Goal: Find specific page/section: Find specific page/section

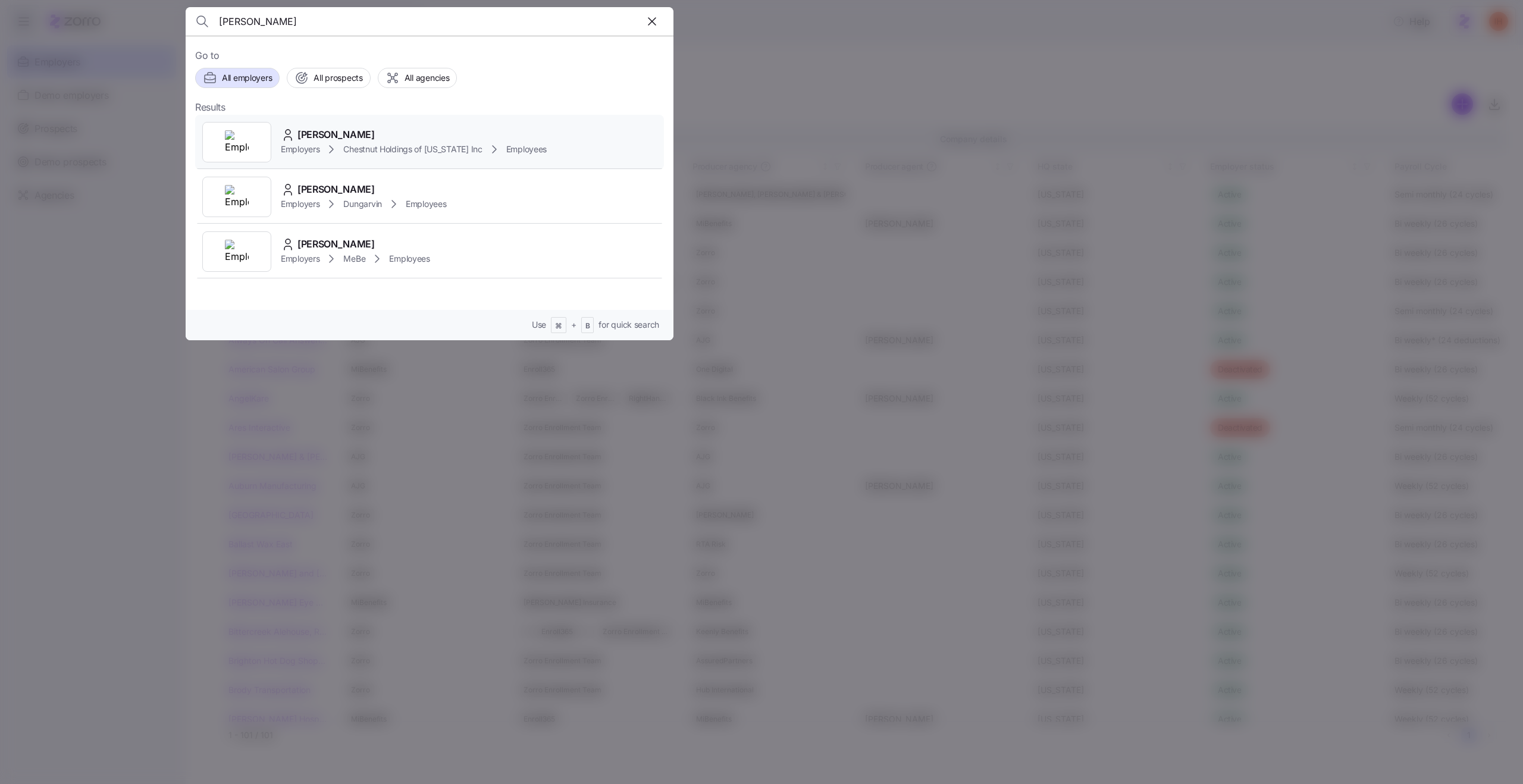
type input "[PERSON_NAME]"
click at [401, 133] on div "[PERSON_NAME]" at bounding box center [413, 135] width 266 height 15
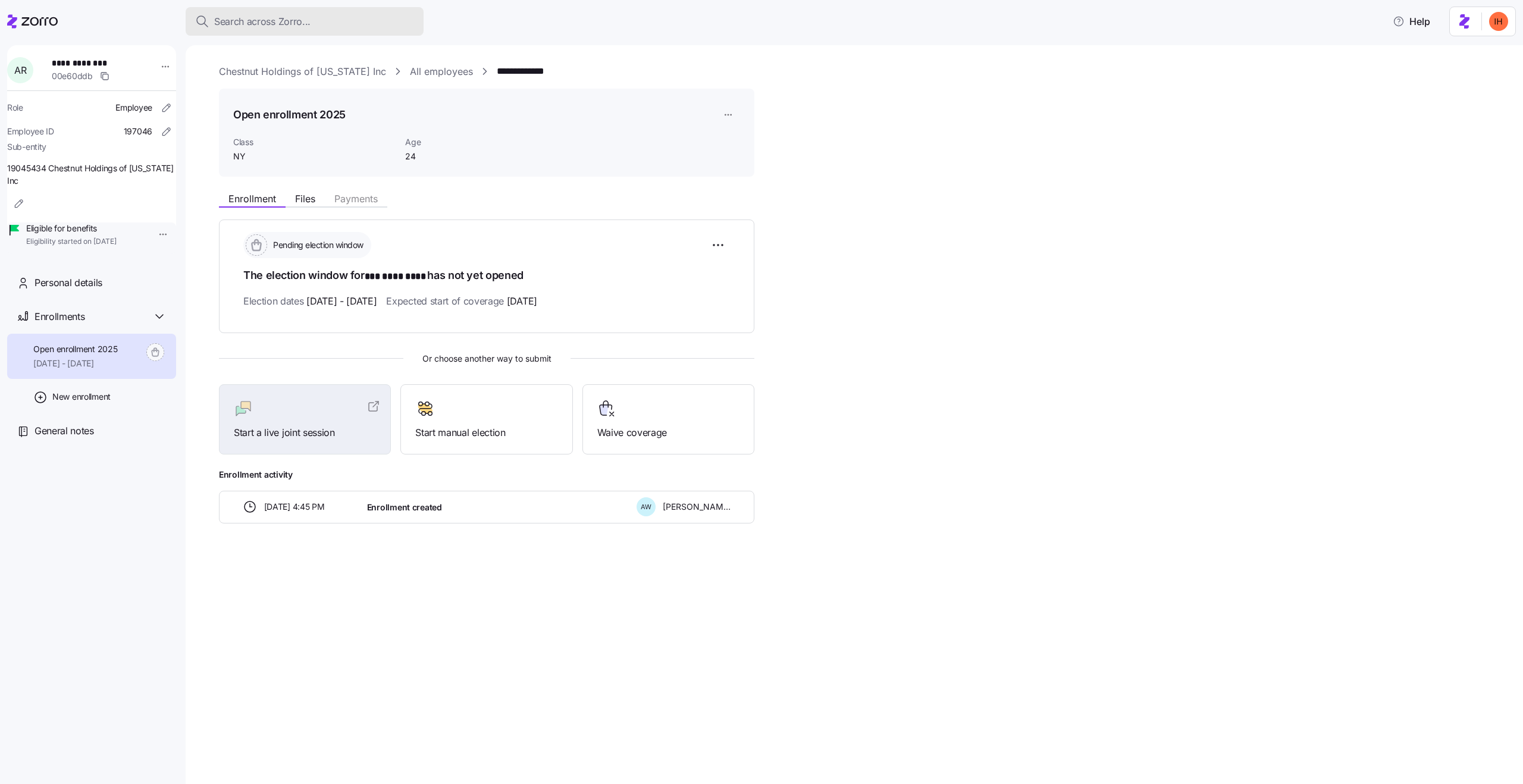
click at [270, 21] on span "Search across Zorro..." at bounding box center [262, 22] width 97 height 15
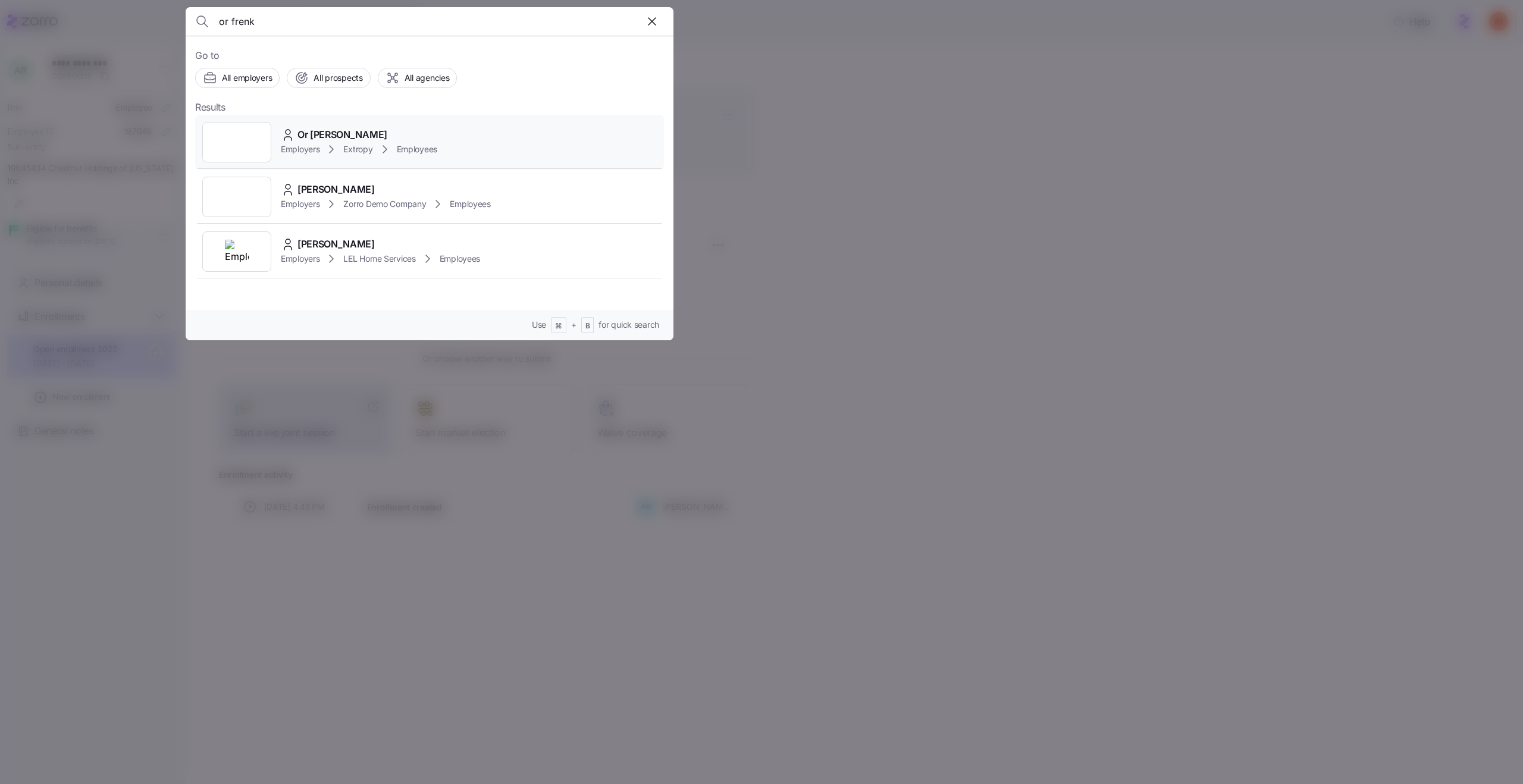
type input "or frenk"
click at [409, 132] on div "Or Frenkel" at bounding box center [359, 135] width 156 height 15
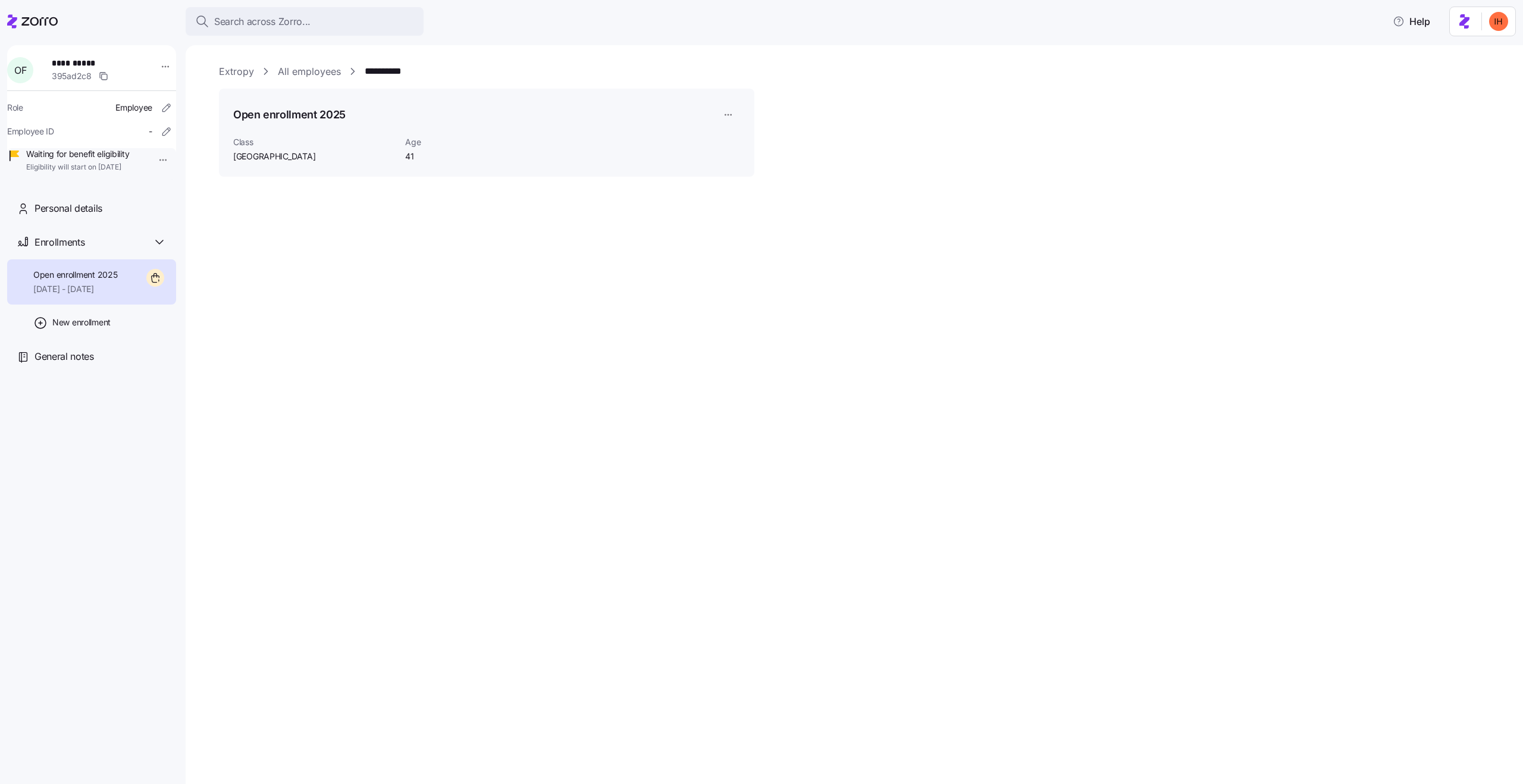
click at [233, 139] on span "Class" at bounding box center [314, 142] width 162 height 12
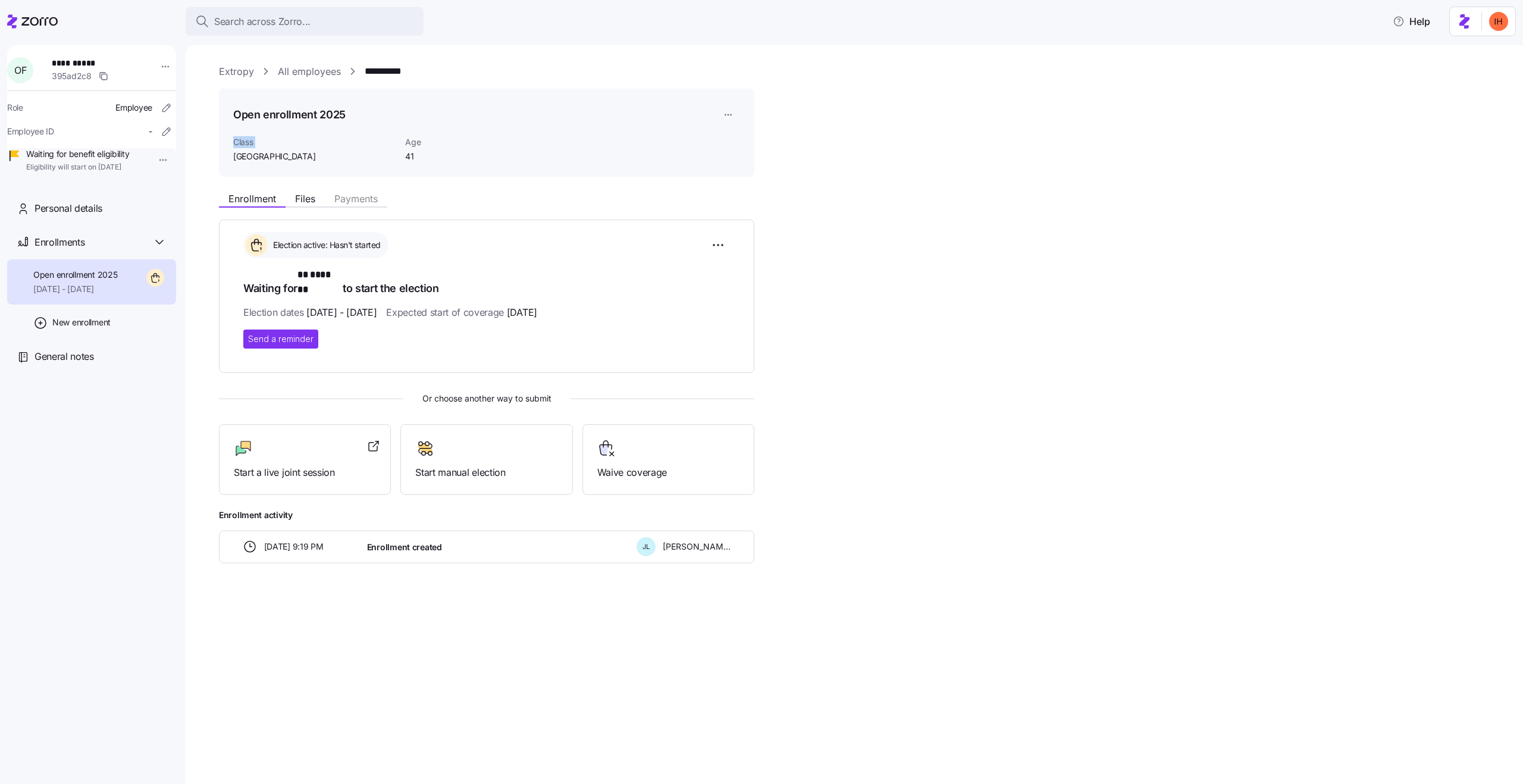
click at [237, 155] on span "[GEOGRAPHIC_DATA]" at bounding box center [314, 156] width 162 height 12
click at [302, 161] on span "[GEOGRAPHIC_DATA]" at bounding box center [314, 156] width 162 height 12
click at [258, 22] on span "Search across Zorro..." at bounding box center [262, 22] width 97 height 15
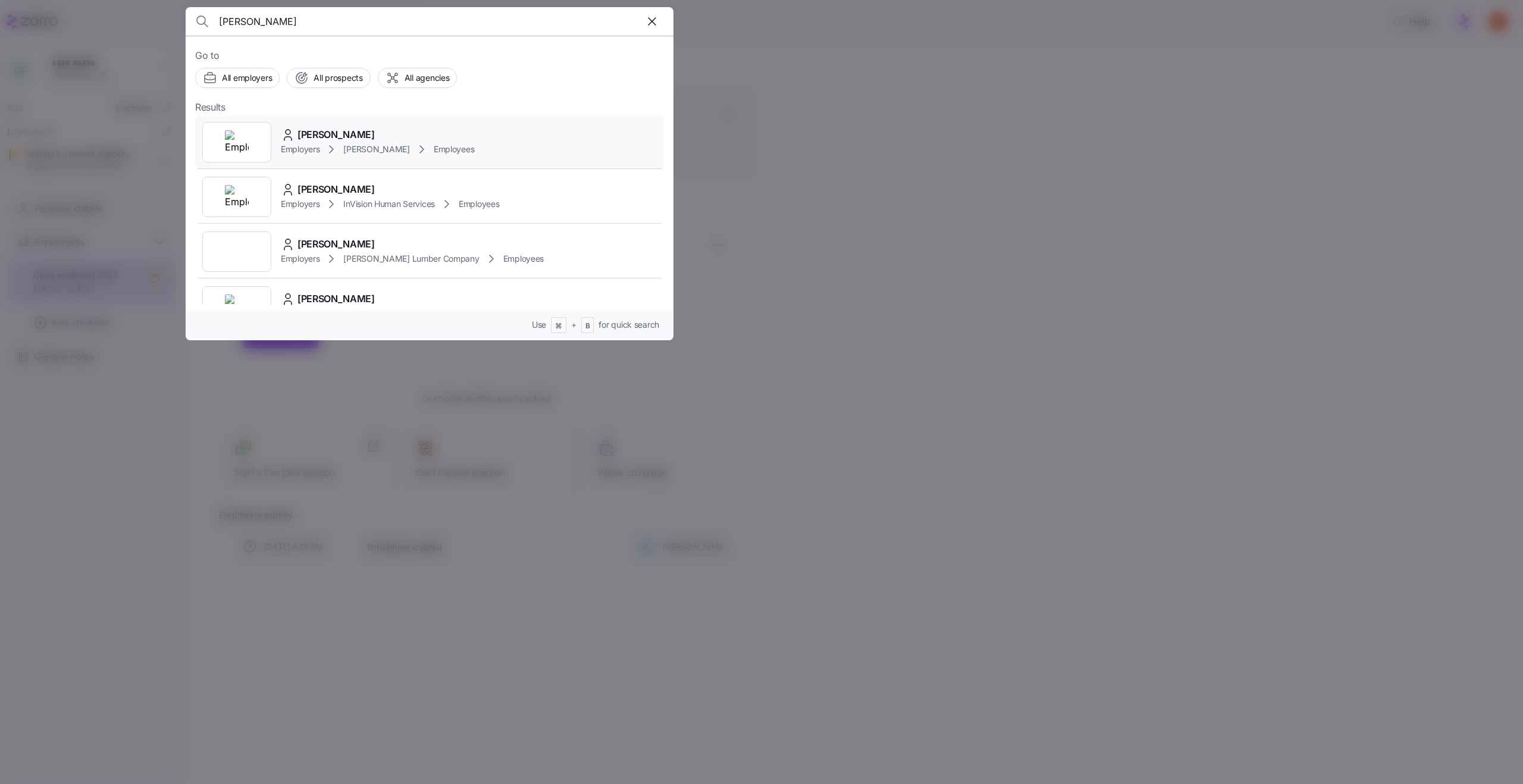
type input "Tim Shonka"
click at [380, 129] on div "Tim Shonka" at bounding box center [377, 135] width 193 height 15
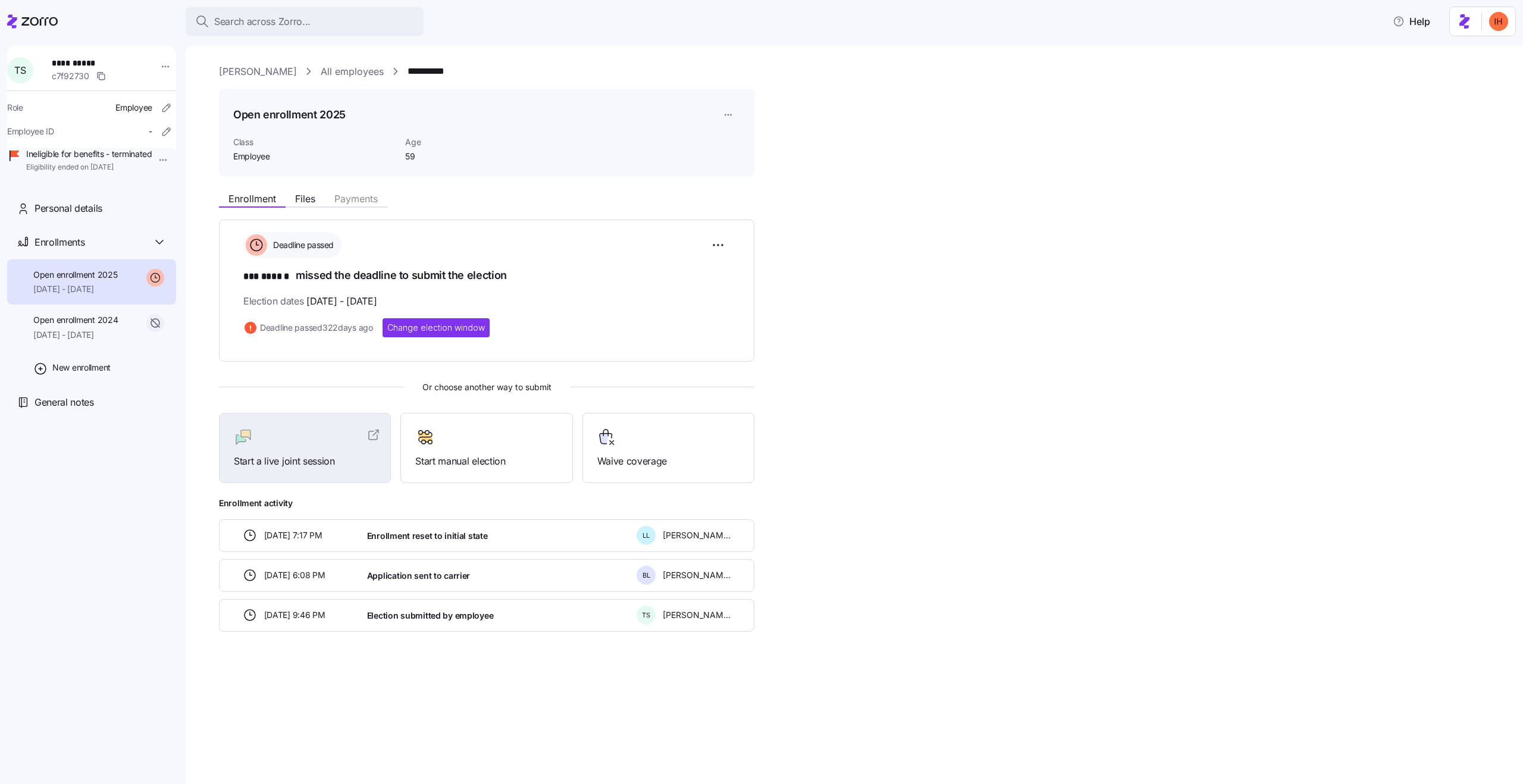
click at [891, 436] on div "Enrollment Files Payments Deadline passed *** ****** missed the deadline to sub…" at bounding box center [862, 408] width 1287 height 445
click at [897, 399] on div "Enrollment Files Payments Deadline passed *** ****** missed the deadline to sub…" at bounding box center [862, 408] width 1287 height 445
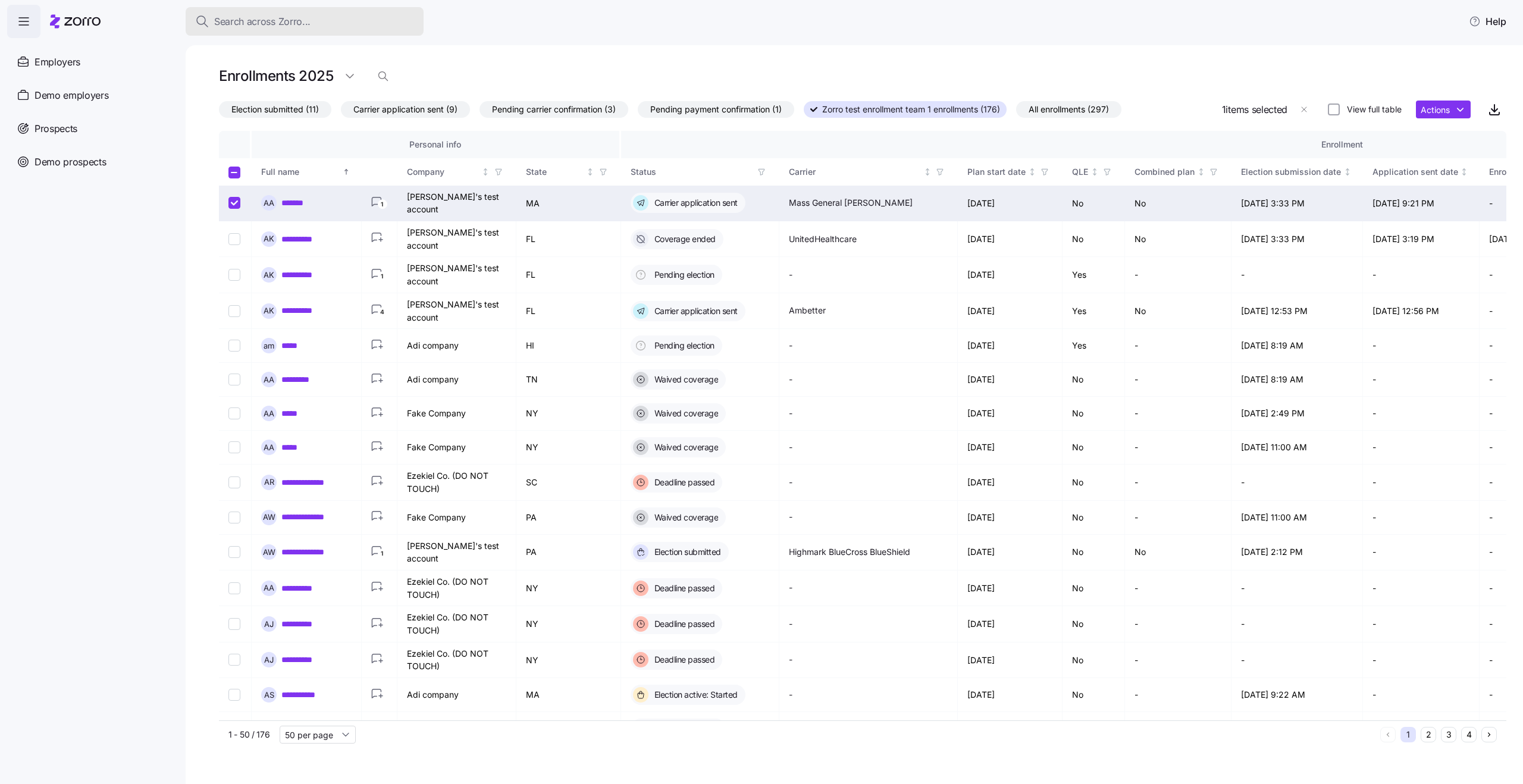
click at [242, 25] on span "Search across Zorro..." at bounding box center [262, 22] width 97 height 15
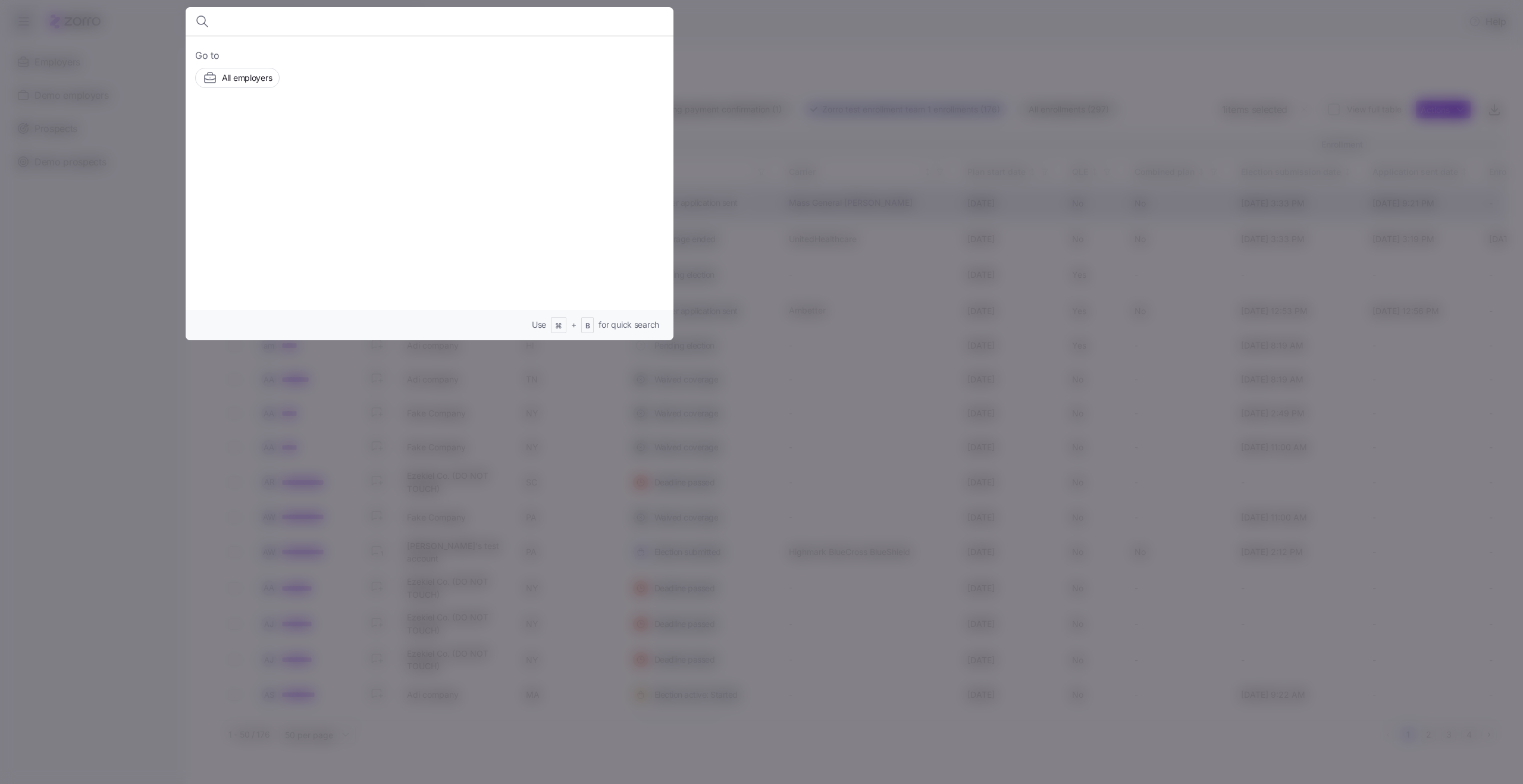
click at [102, 88] on div at bounding box center [762, 392] width 1523 height 784
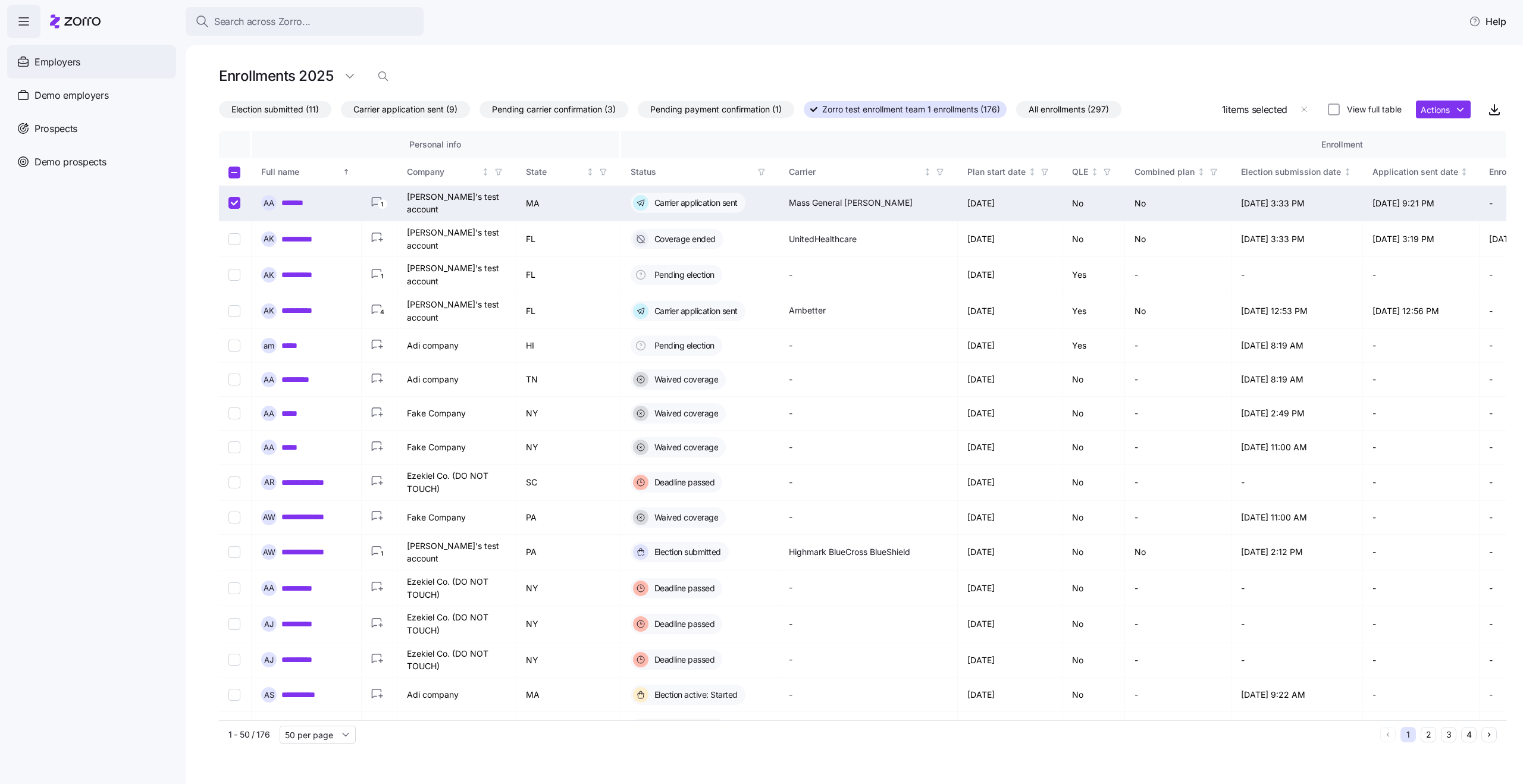
click at [62, 66] on span "Employers" at bounding box center [57, 62] width 46 height 15
